Goal: Contribute content

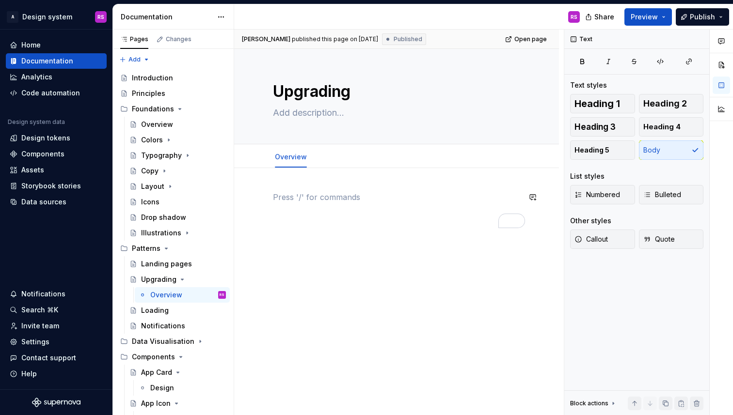
type textarea "*"
click at [422, 40] on span "Published" at bounding box center [407, 39] width 29 height 8
click at [381, 43] on div "[PERSON_NAME] published this page on [DATE] Published" at bounding box center [334, 39] width 184 height 12
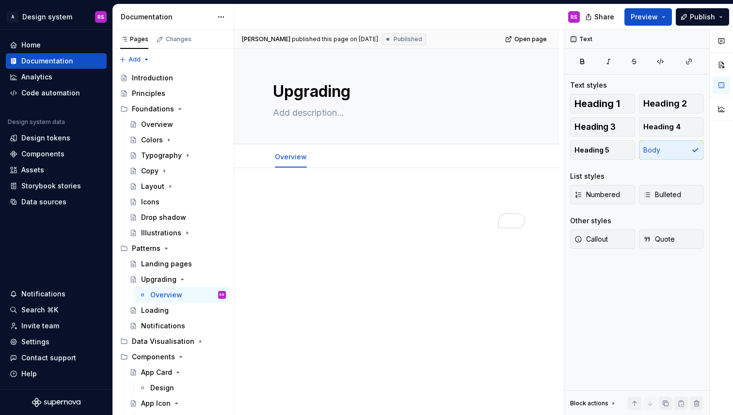
click at [381, 43] on div "[PERSON_NAME] published this page on [DATE] Published" at bounding box center [334, 39] width 184 height 12
click at [260, 44] on div "[PERSON_NAME] published this page on [DATE] Published" at bounding box center [334, 39] width 184 height 12
drag, startPoint x: 260, startPoint y: 44, endPoint x: 326, endPoint y: 41, distance: 66.0
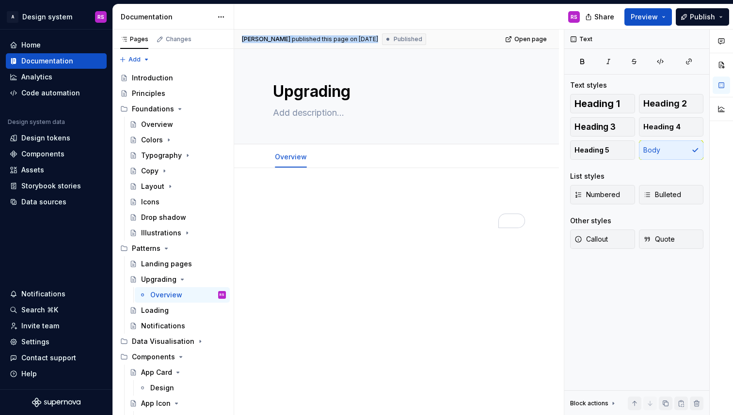
click at [326, 41] on div "[PERSON_NAME] published this page on [DATE] Published" at bounding box center [334, 39] width 184 height 12
click at [326, 41] on div "published this page on [DATE]" at bounding box center [335, 39] width 86 height 8
drag, startPoint x: 326, startPoint y: 41, endPoint x: 264, endPoint y: 41, distance: 62.0
click at [264, 41] on div "[PERSON_NAME] published this page on [DATE] Published" at bounding box center [334, 39] width 184 height 12
